Goal: Task Accomplishment & Management: Use online tool/utility

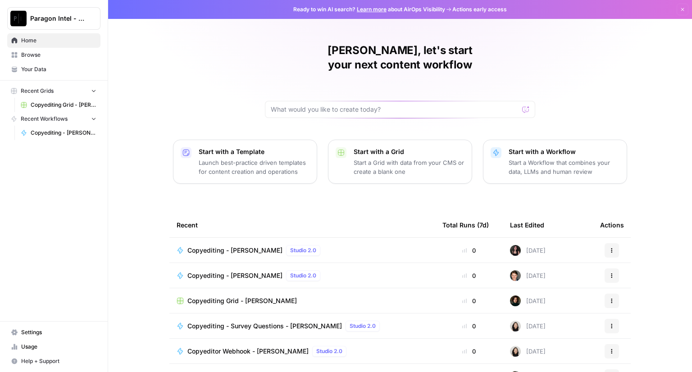
click at [225, 246] on span "Copyediting - [PERSON_NAME]" at bounding box center [234, 250] width 95 height 9
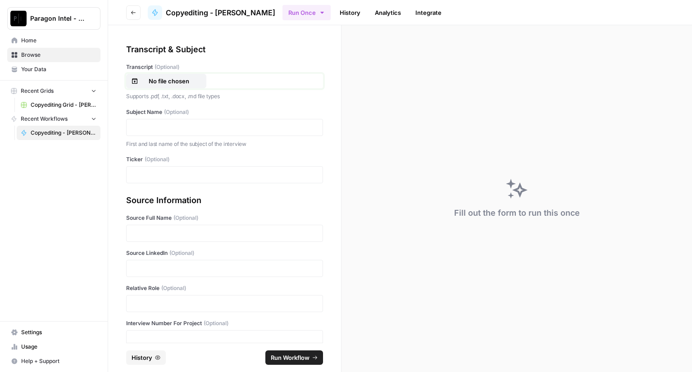
click at [158, 77] on p "No file chosen" at bounding box center [169, 81] width 58 height 9
click at [160, 133] on div at bounding box center [224, 127] width 197 height 17
click at [157, 129] on p at bounding box center [224, 127] width 185 height 9
click at [153, 178] on p at bounding box center [224, 174] width 185 height 9
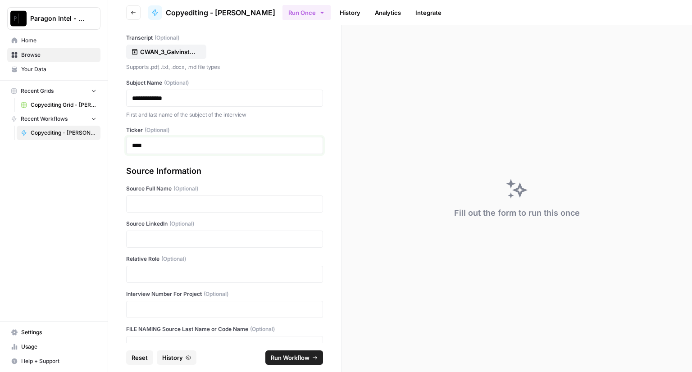
scroll to position [45, 0]
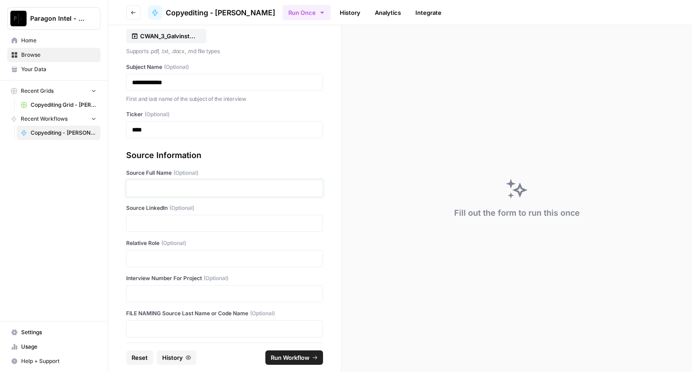
click at [162, 186] on p at bounding box center [224, 188] width 185 height 9
click at [168, 224] on p at bounding box center [224, 223] width 185 height 9
click at [149, 252] on div at bounding box center [224, 258] width 197 height 17
click at [145, 254] on p at bounding box center [224, 258] width 185 height 9
click at [147, 287] on div at bounding box center [224, 293] width 197 height 17
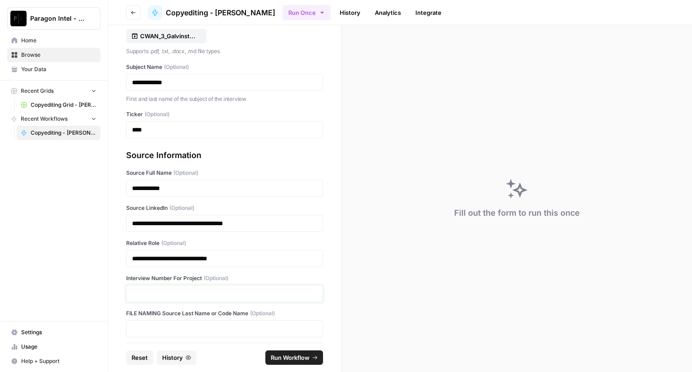
click at [144, 290] on p at bounding box center [224, 293] width 185 height 9
click at [283, 361] on span "Run Workflow" at bounding box center [290, 357] width 39 height 9
